Goal: Task Accomplishment & Management: Manage account settings

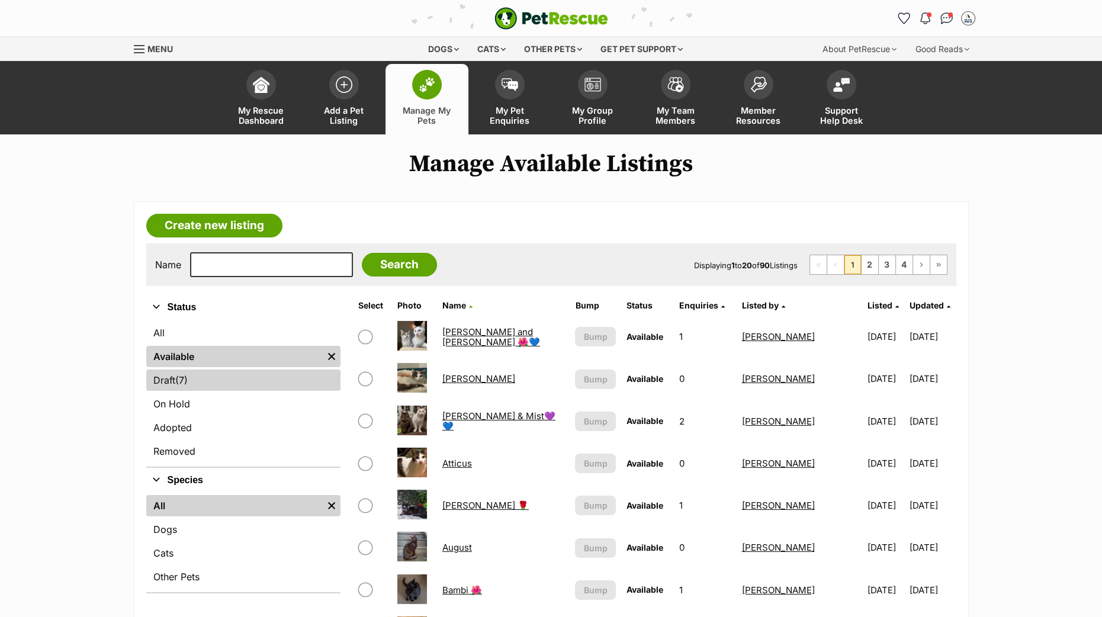
click at [184, 386] on link "Draft (7) Items" at bounding box center [243, 380] width 194 height 21
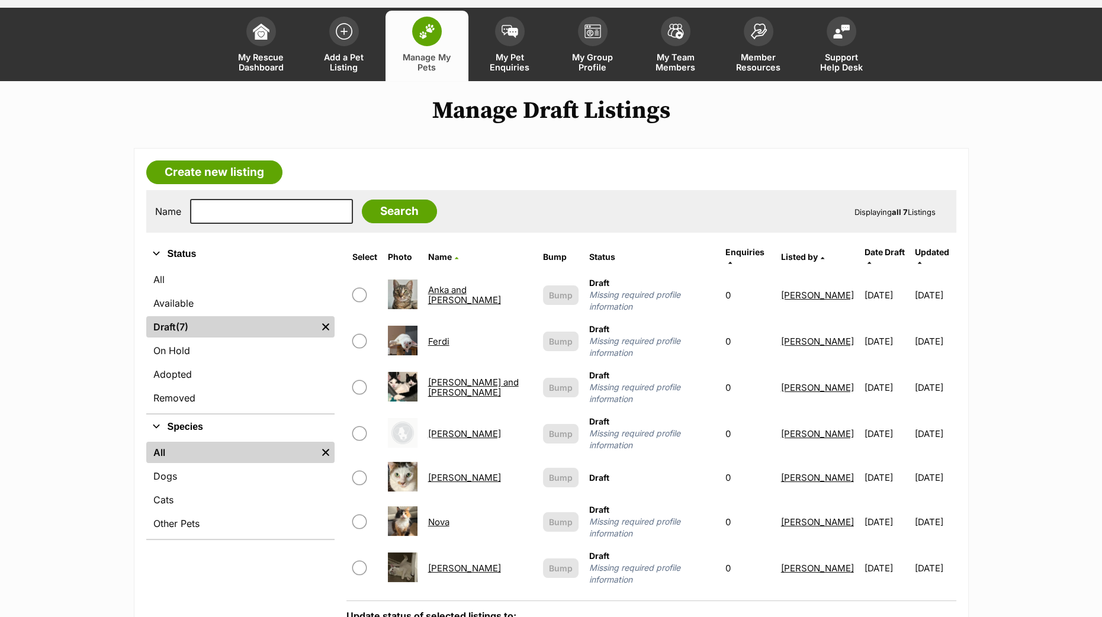
scroll to position [73, 0]
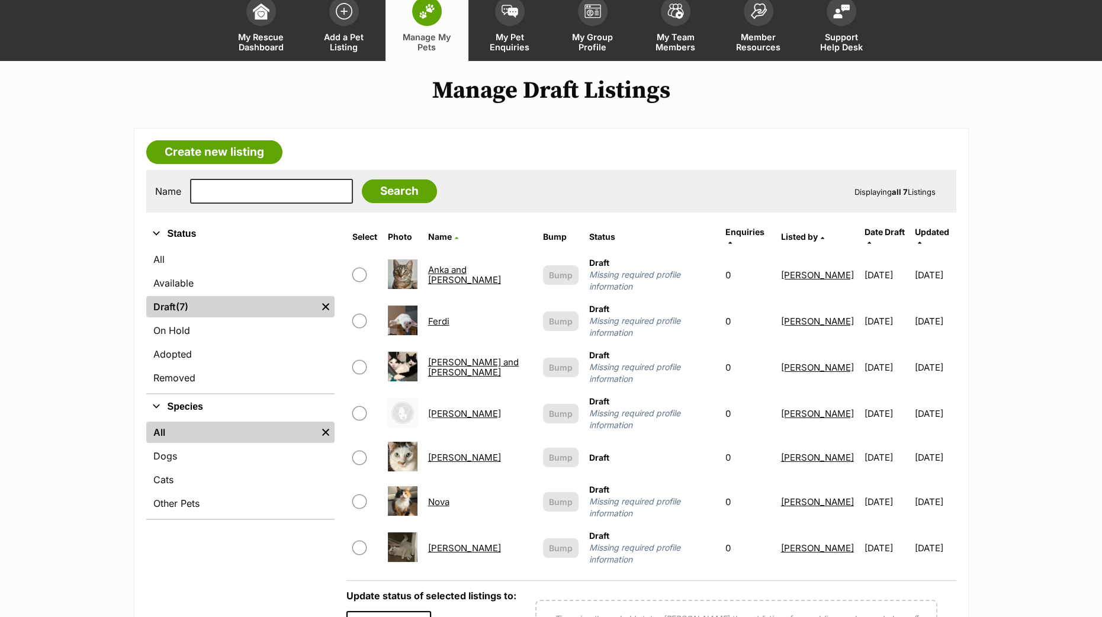
click at [447, 496] on link "Nova" at bounding box center [438, 501] width 21 height 11
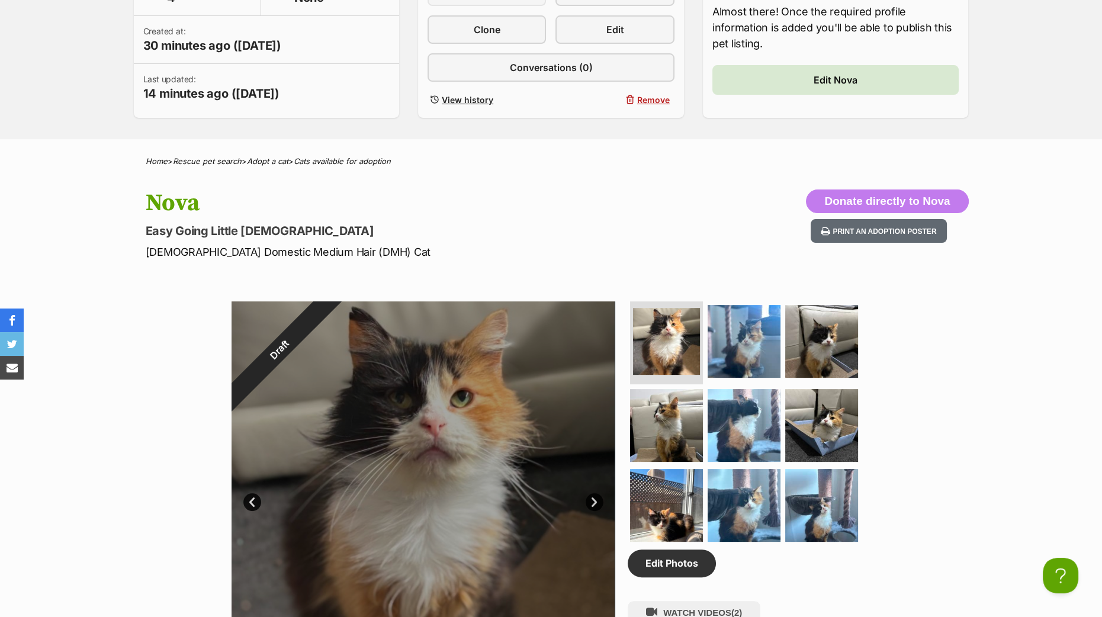
scroll to position [222, 0]
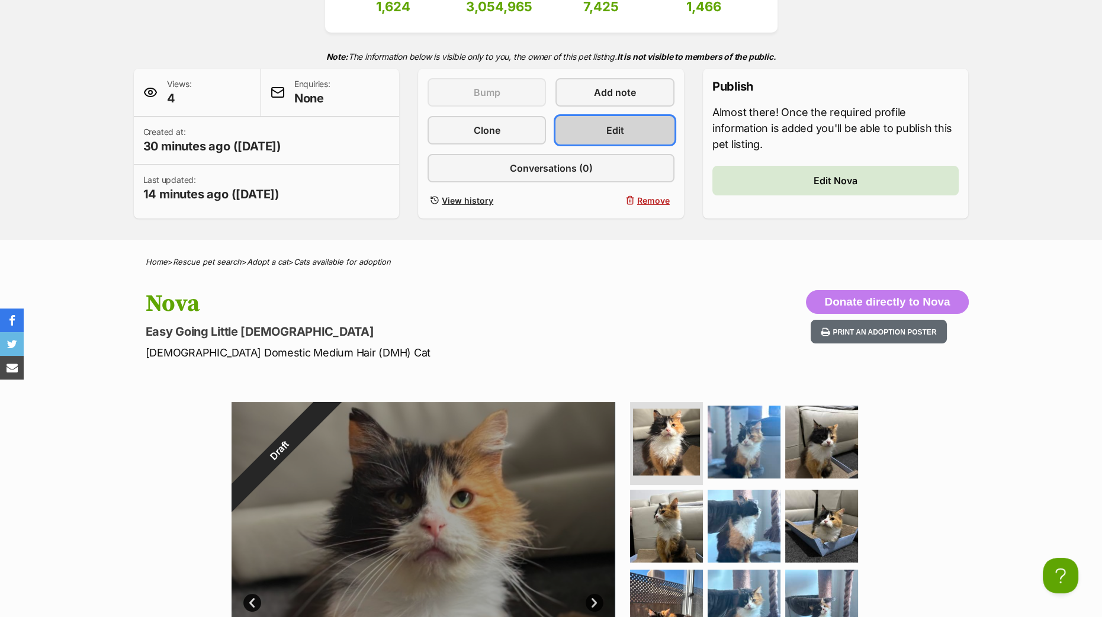
click at [615, 128] on span "Edit" at bounding box center [615, 130] width 18 height 14
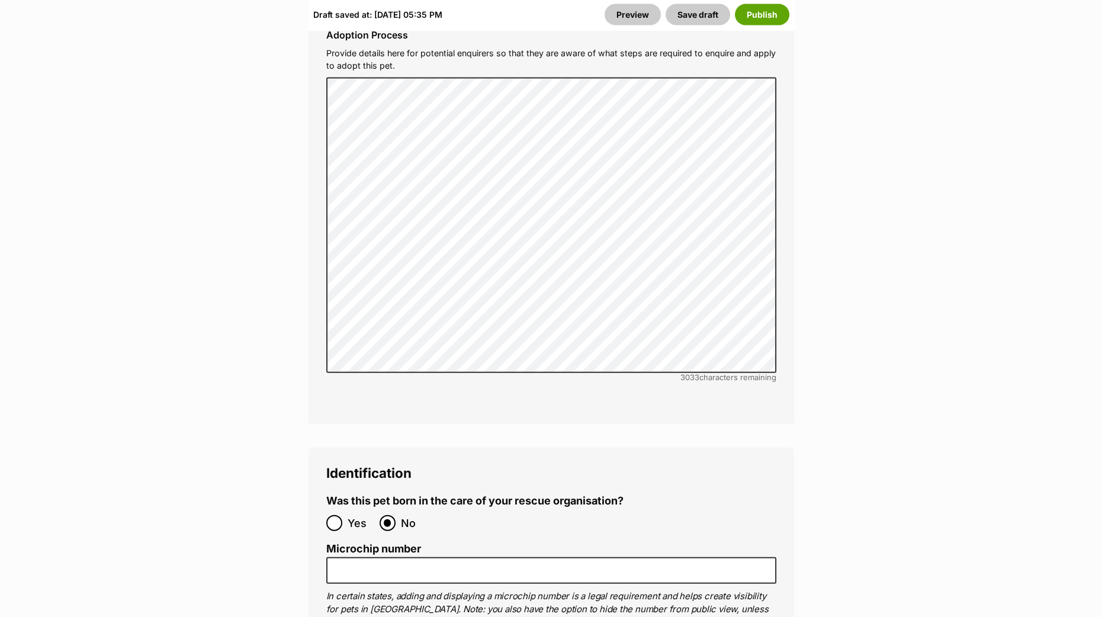
scroll to position [3996, 0]
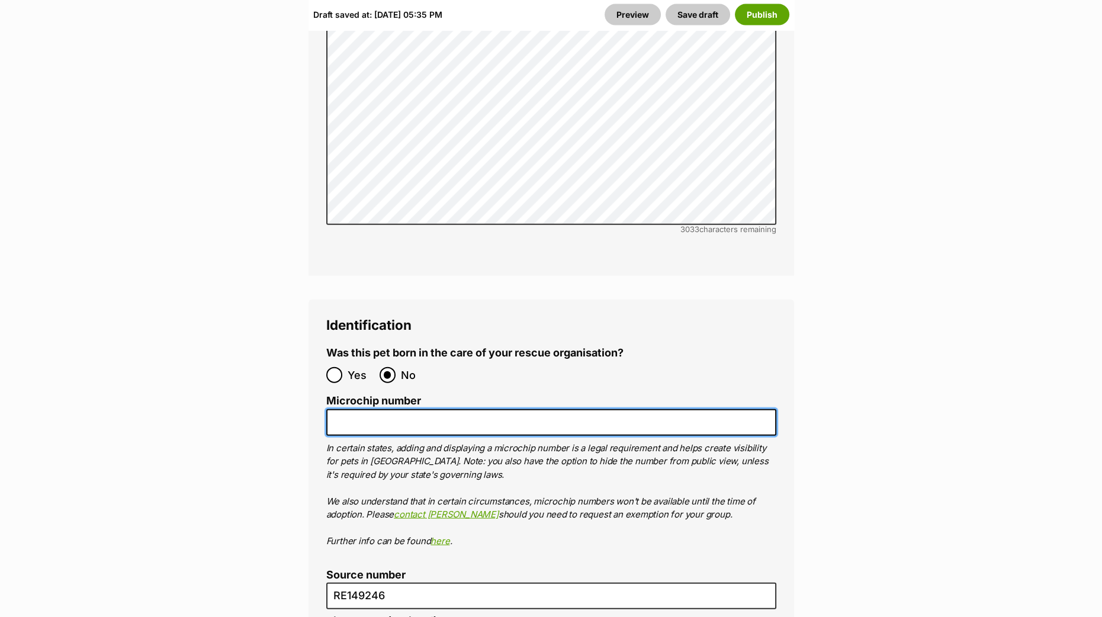
click at [422, 409] on input "Microchip number" at bounding box center [551, 422] width 450 height 27
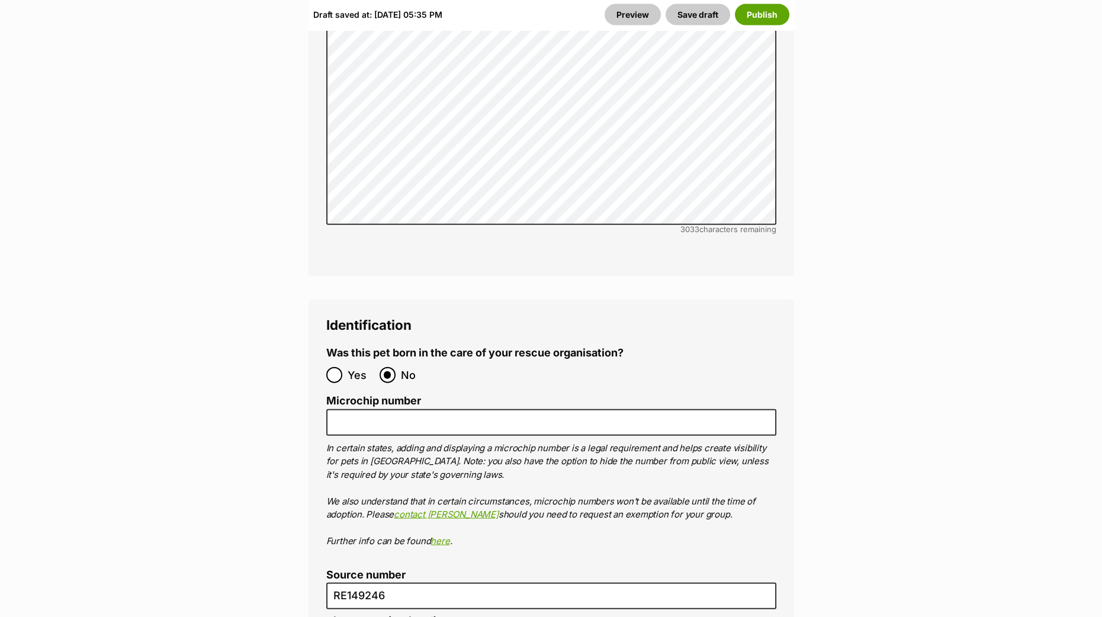
click at [444, 395] on ol "Microchip number In certain states, adding and displaying a microchip number is…" at bounding box center [551, 471] width 450 height 153
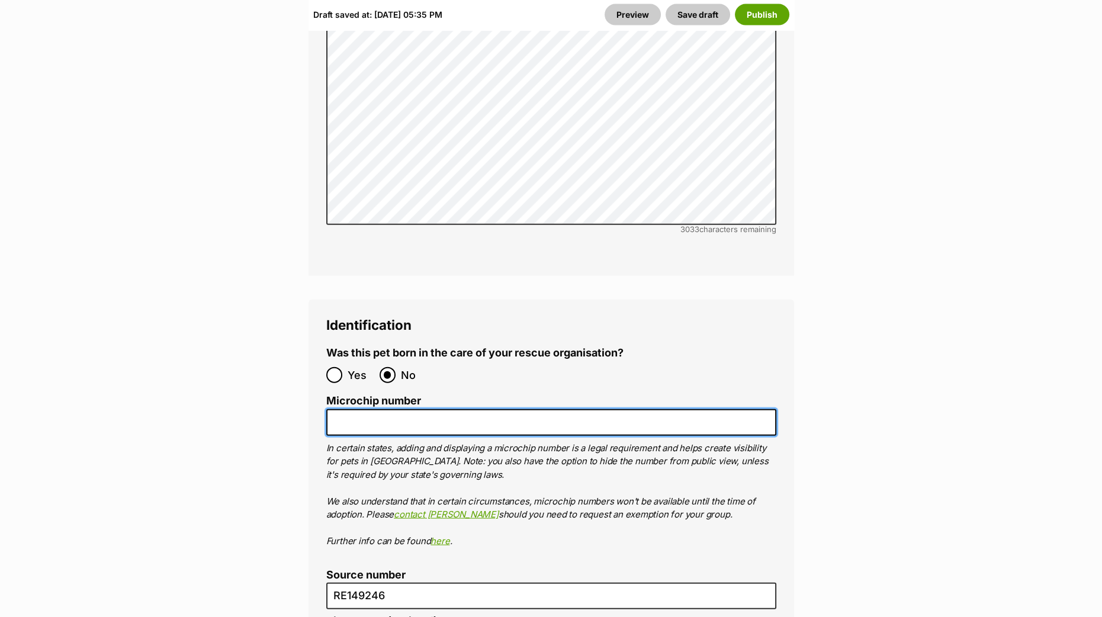
click at [431, 409] on input "Microchip number" at bounding box center [551, 422] width 450 height 27
paste input "900139000032262"
type input "900139000032262"
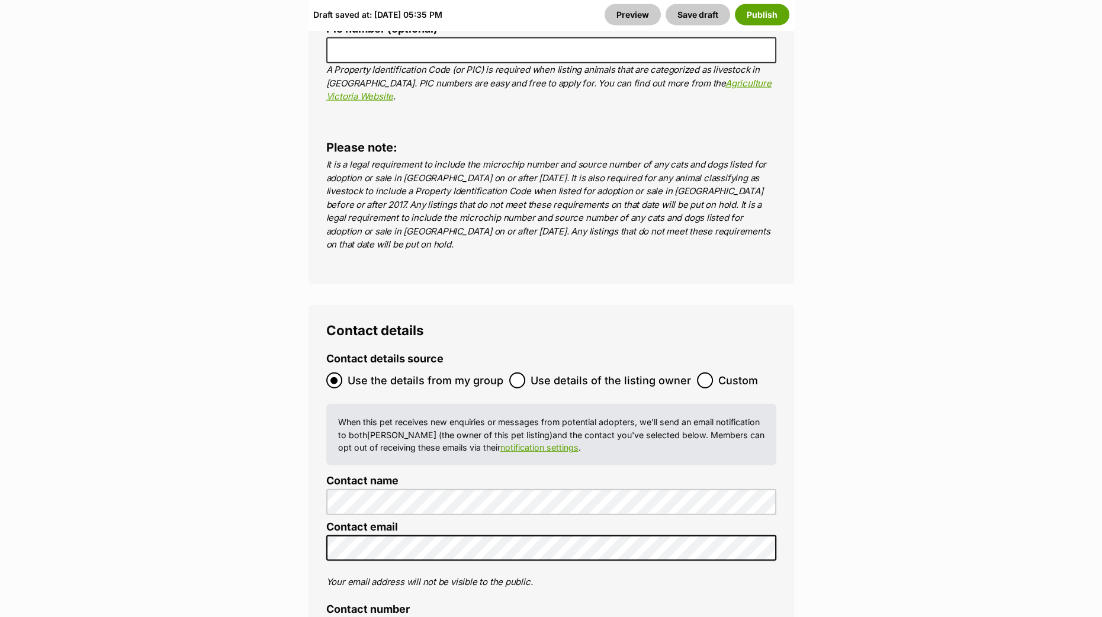
scroll to position [4811, 0]
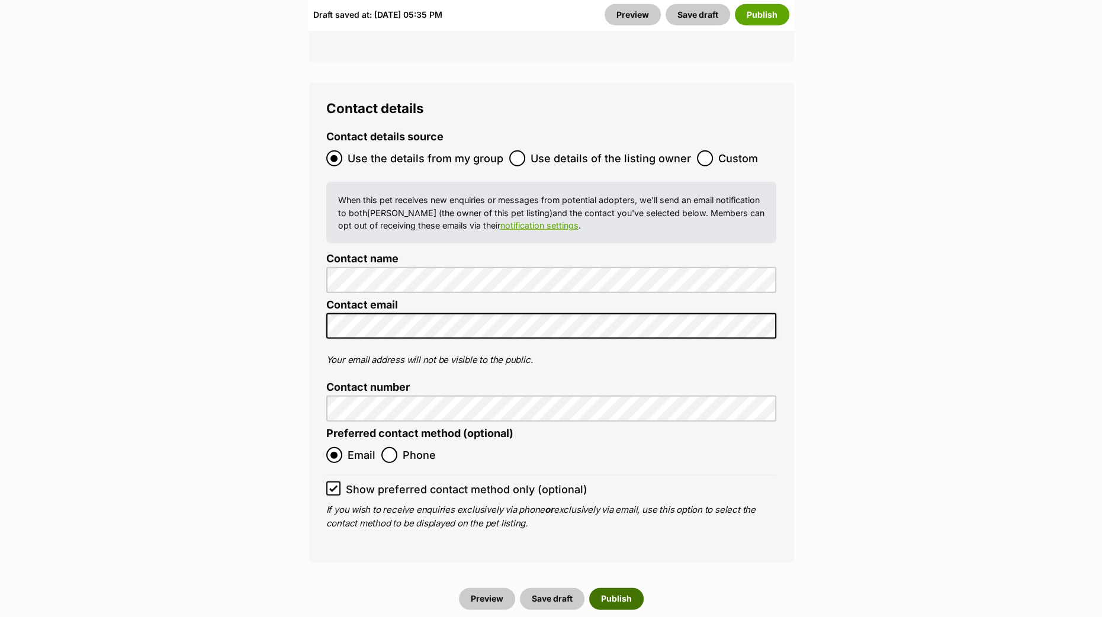
click at [595, 588] on button "Publish" at bounding box center [616, 598] width 54 height 21
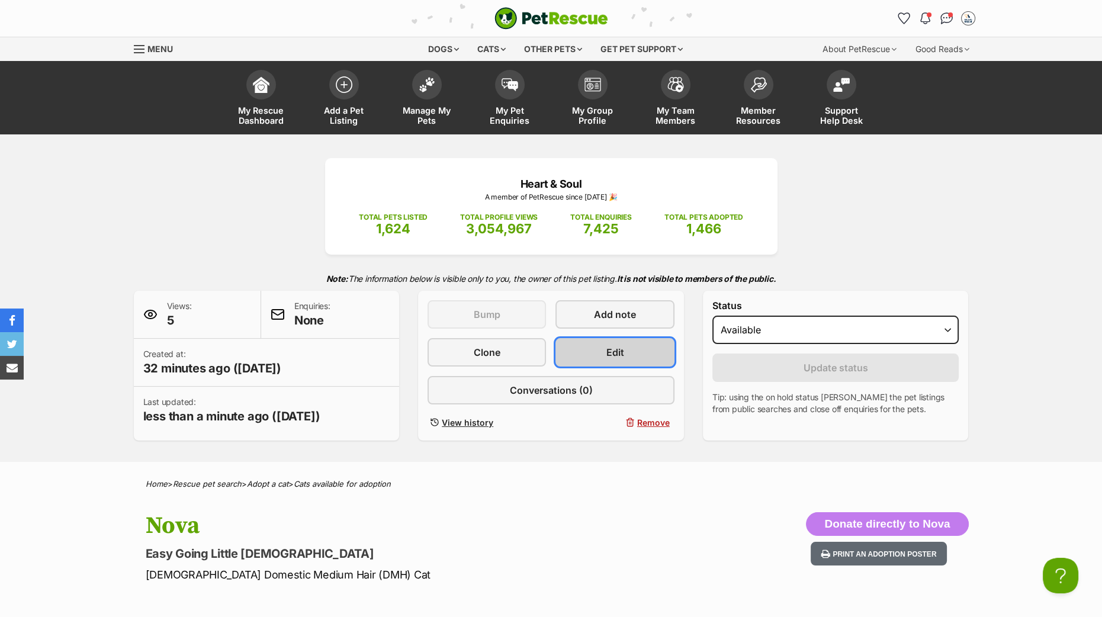
click at [612, 353] on span "Edit" at bounding box center [615, 352] width 18 height 14
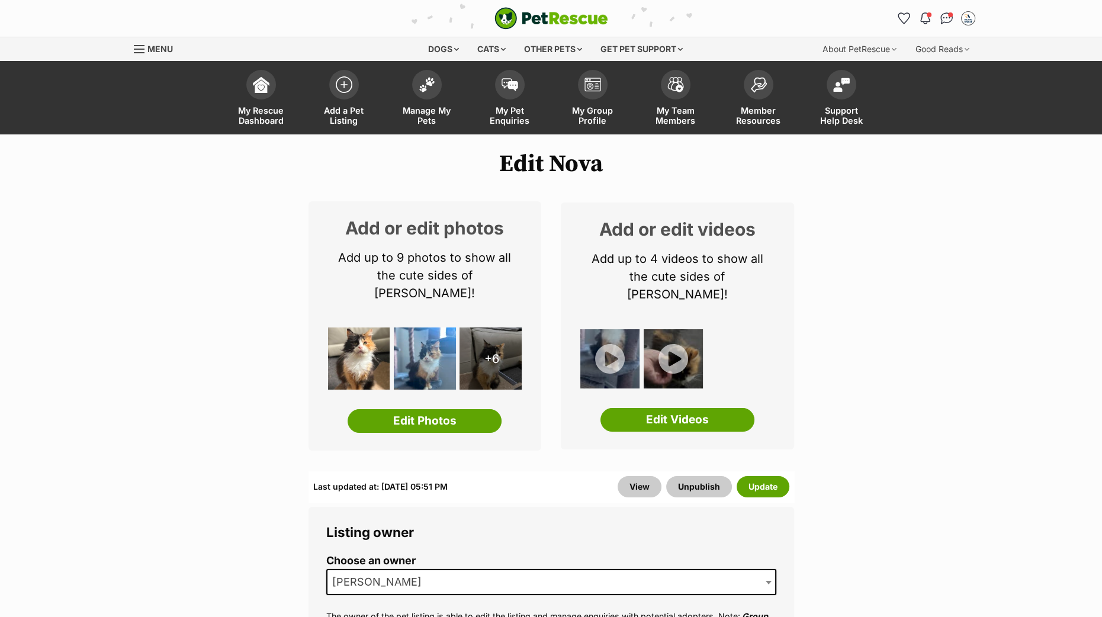
click at [352, 348] on img at bounding box center [359, 358] width 62 height 62
click at [420, 409] on link "Edit Photos" at bounding box center [425, 421] width 154 height 24
